Goal: Task Accomplishment & Management: Manage account settings

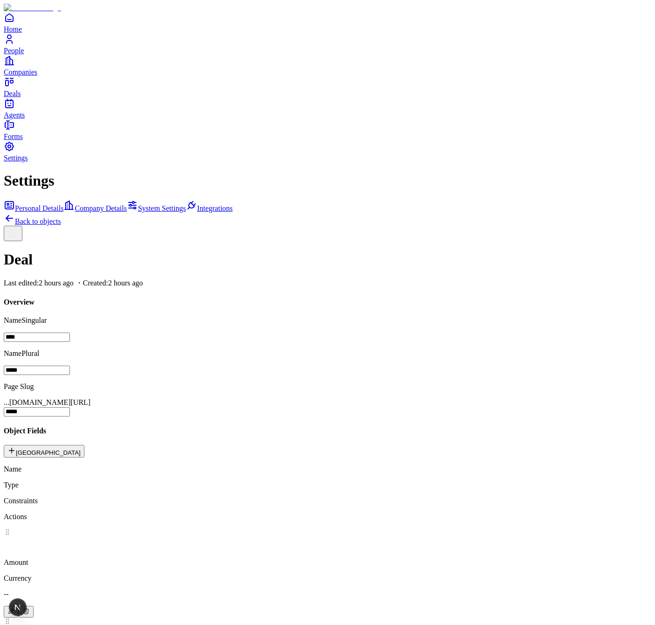
scroll to position [38, 0]
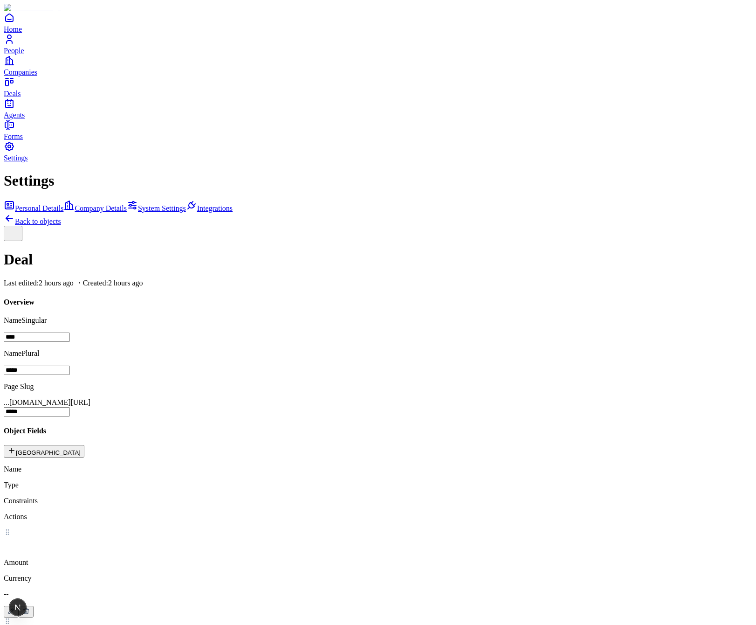
scroll to position [38, 0]
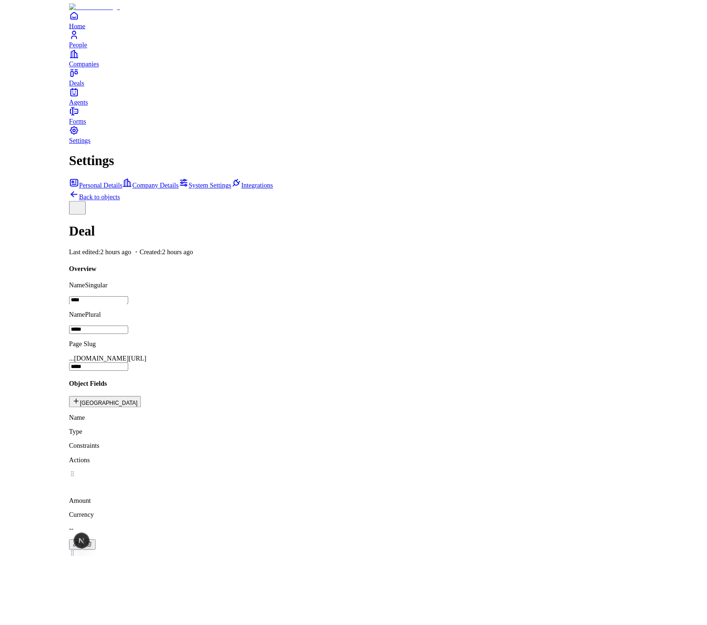
scroll to position [20, 0]
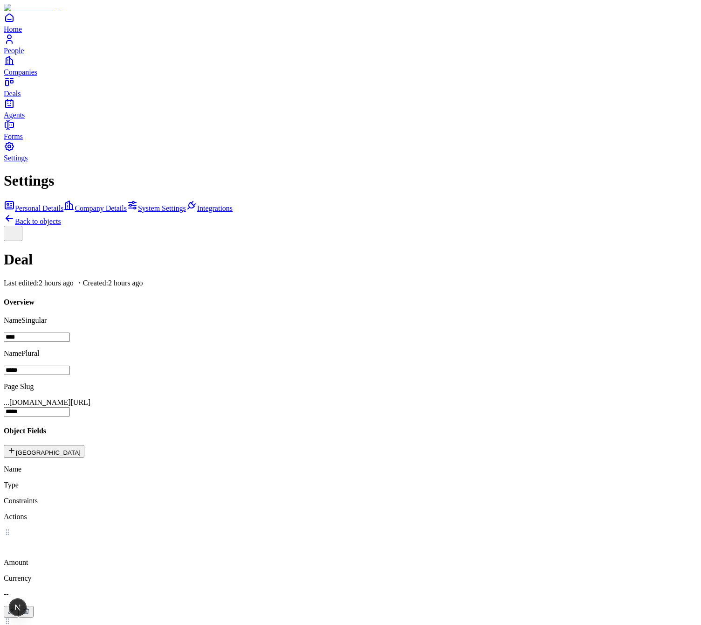
click at [656, 307] on div "Settings Personal Details Company Details System Settings Integrations Back to …" at bounding box center [351, 625] width 694 height 907
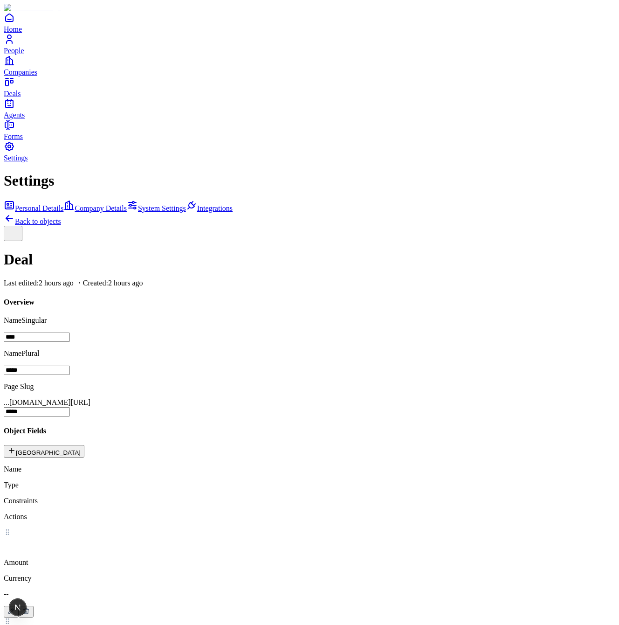
click at [47, 316] on span "Singular" at bounding box center [33, 320] width 25 height 8
click at [331, 298] on div "Overview Name Singular **** Name Plural ***** Page Slug ...item.io/ *****" at bounding box center [310, 357] width 612 height 118
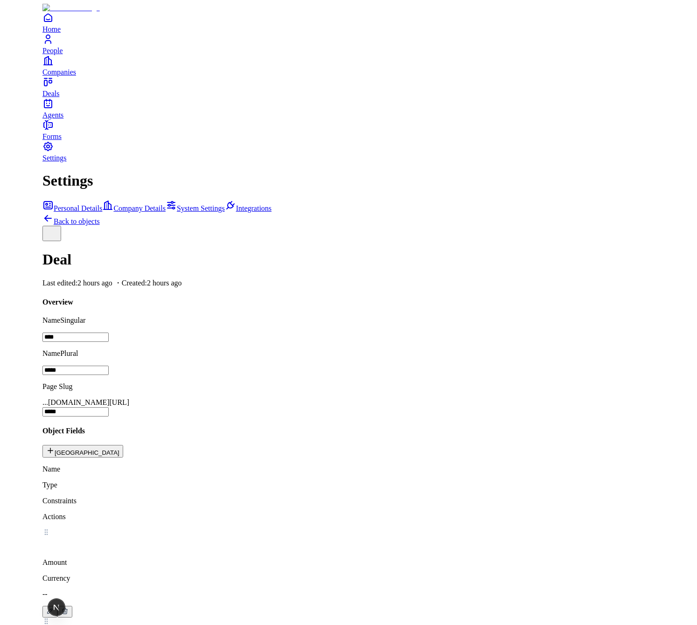
scroll to position [20, 0]
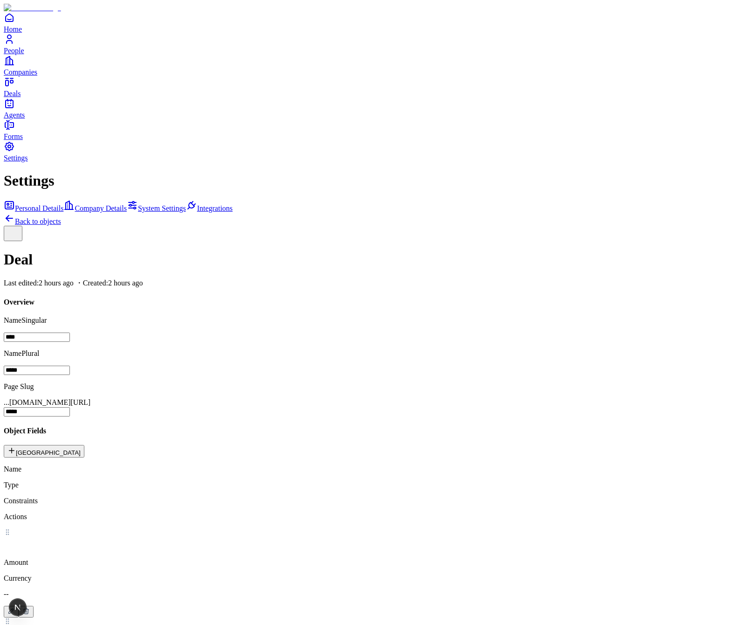
click at [225, 251] on h1 "Deal" at bounding box center [368, 259] width 729 height 17
click at [331, 226] on div at bounding box center [368, 233] width 729 height 15
click at [61, 217] on link "Back to objects" at bounding box center [32, 221] width 57 height 8
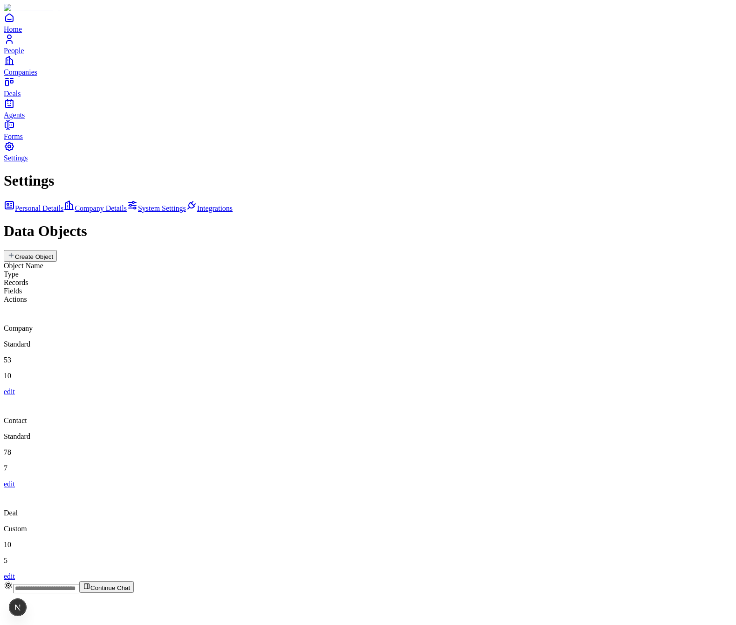
click at [270, 488] on div "Deal" at bounding box center [368, 502] width 729 height 29
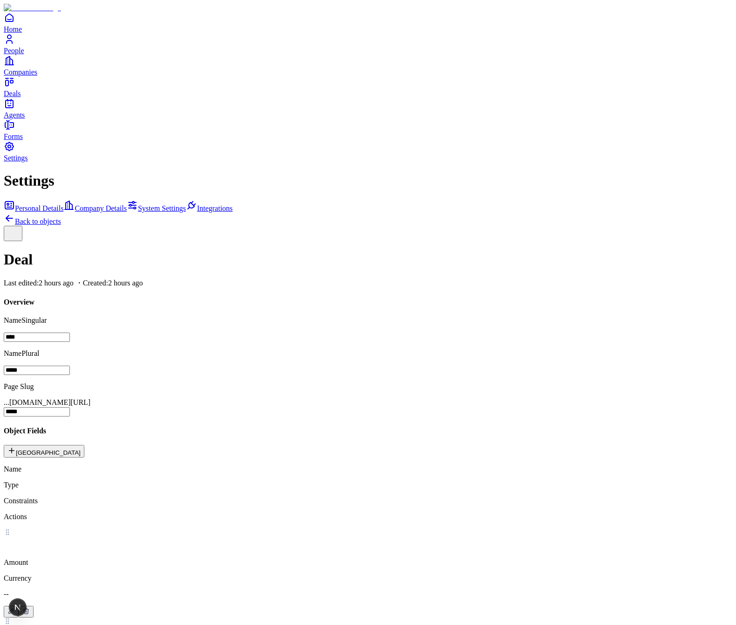
click at [278, 558] on p "Amount" at bounding box center [368, 562] width 729 height 8
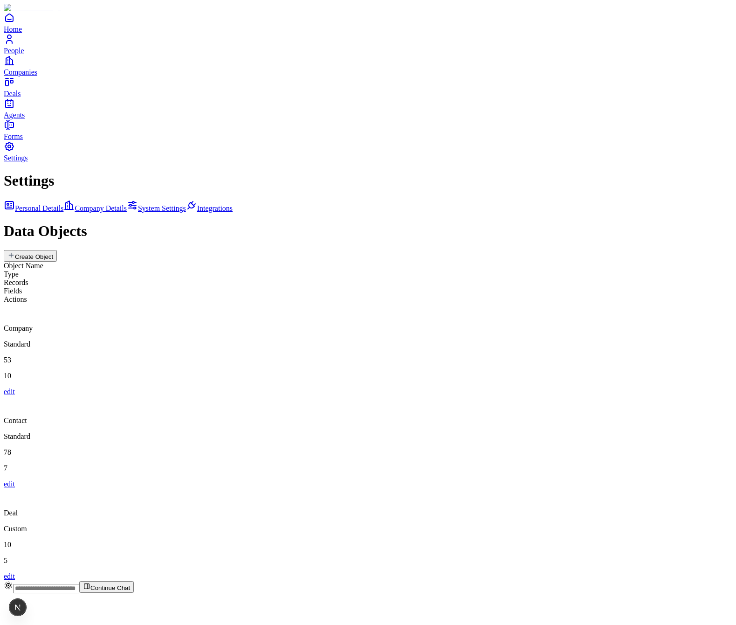
click at [159, 306] on div "Settings Personal Details Company Details System Settings Integrations Data Obj…" at bounding box center [368, 376] width 729 height 408
